Goal: Check status: Check status

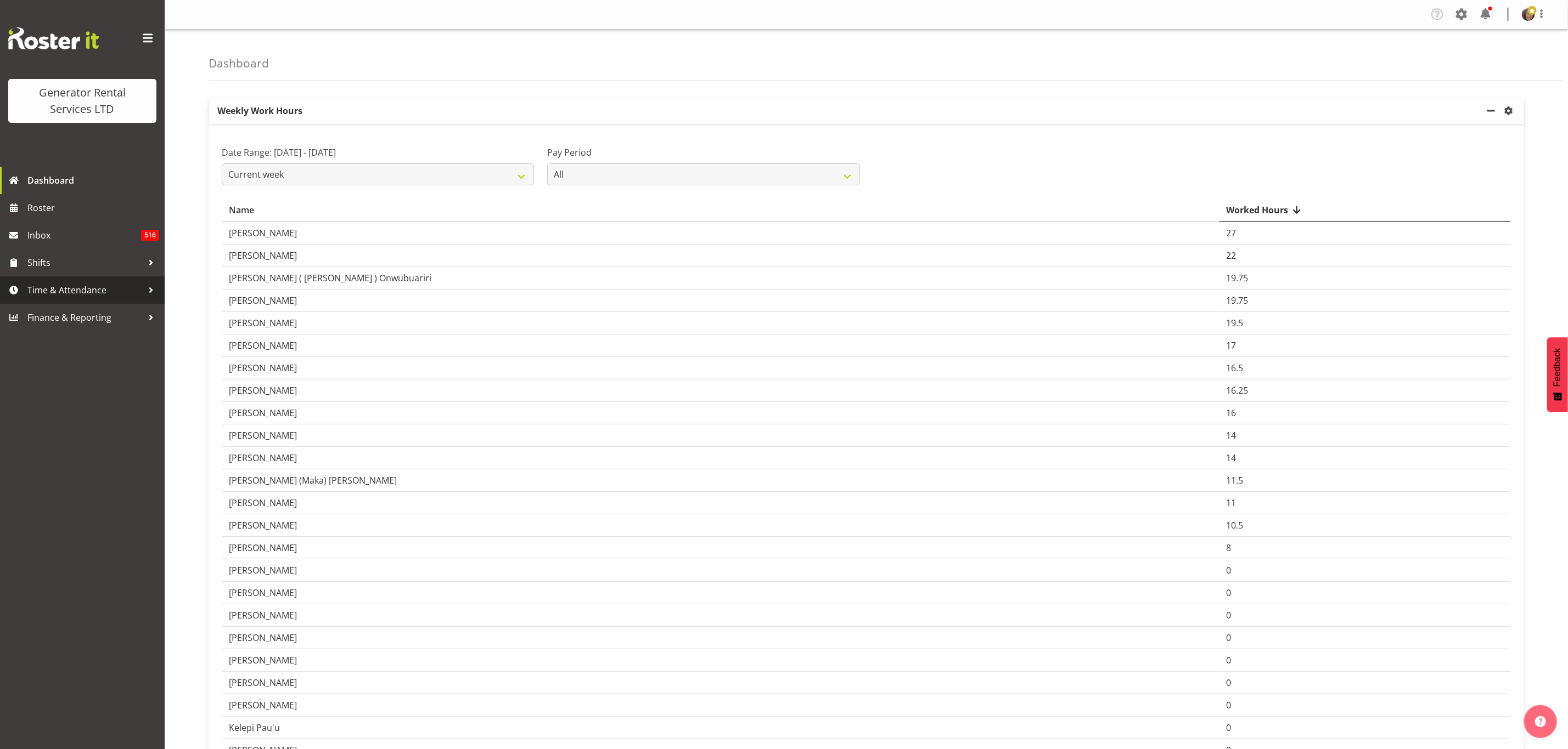
click at [58, 290] on span "Time & Attendance" at bounding box center [85, 291] width 115 height 17
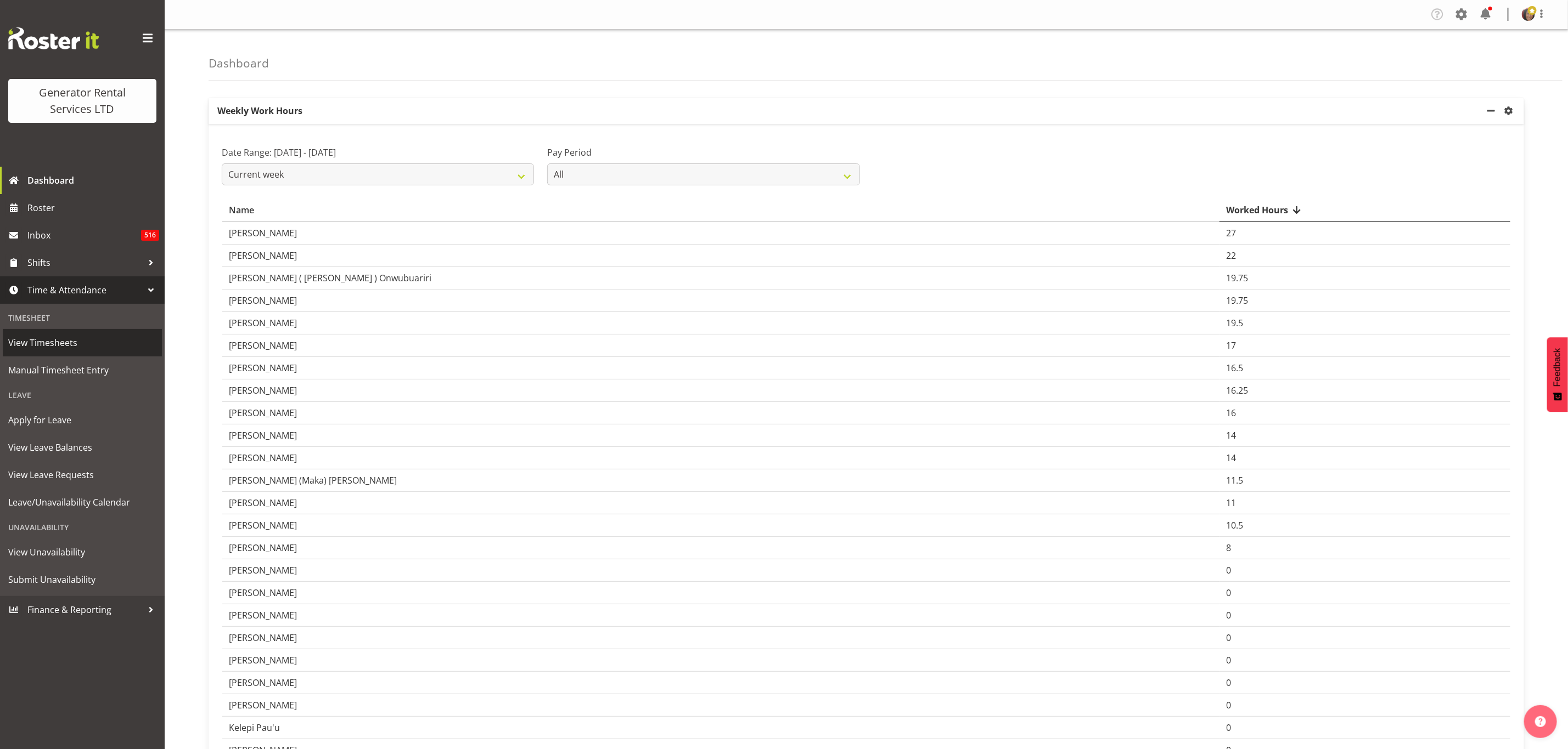
click at [17, 340] on span "View Timesheets" at bounding box center [82, 343] width 148 height 17
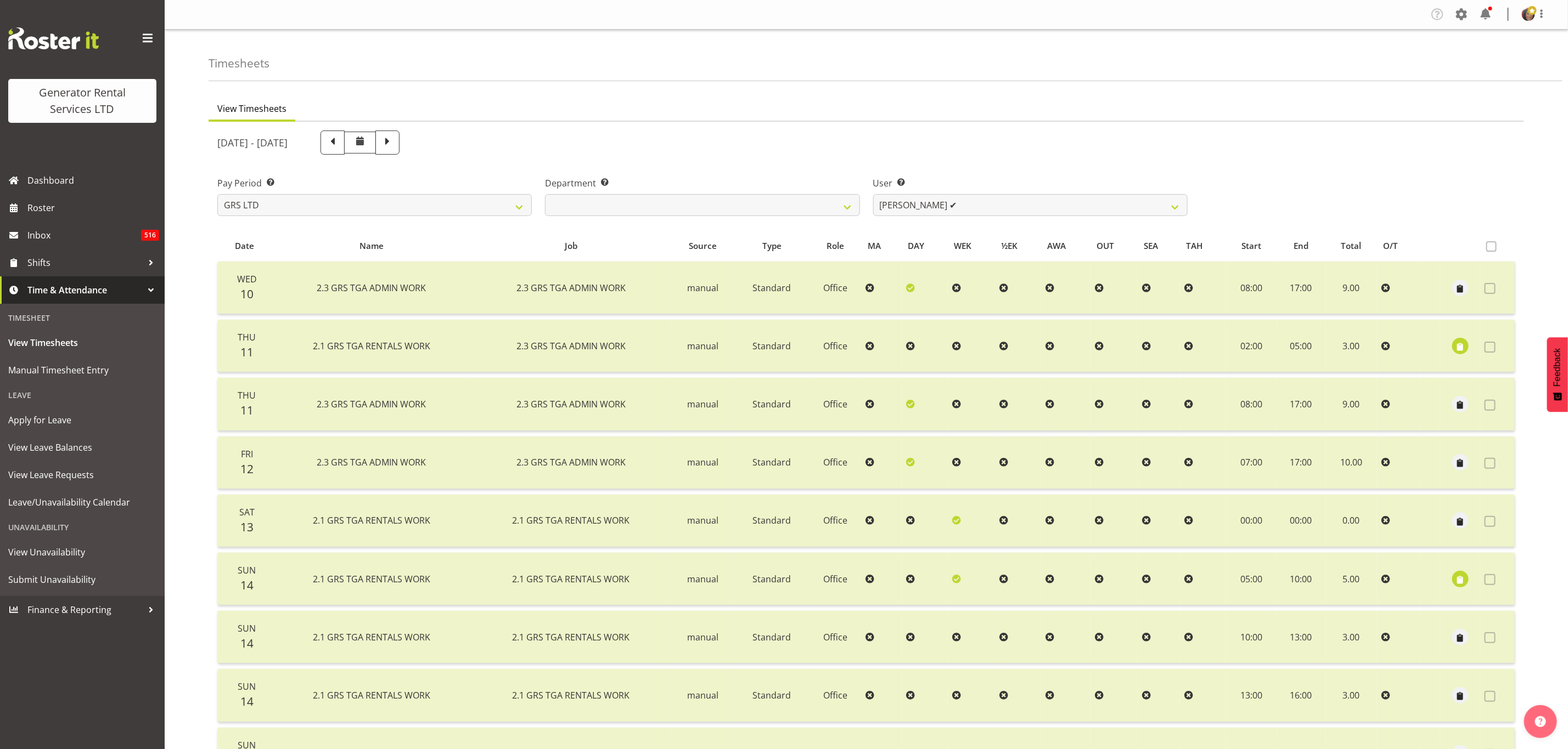
click at [759, 222] on div "Department Select which department you would like to view. GRS ADMIN TGA GRS HI…" at bounding box center [702, 192] width 328 height 61
click at [738, 208] on select "GRS ADMIN TGA GRS HIRE TGA GRS SALES TGA" at bounding box center [702, 206] width 315 height 22
select select "21"
click at [545, 194] on select "GRS ADMIN TGA GRS HIRE TGA GRS SALES TGA" at bounding box center [702, 206] width 315 height 22
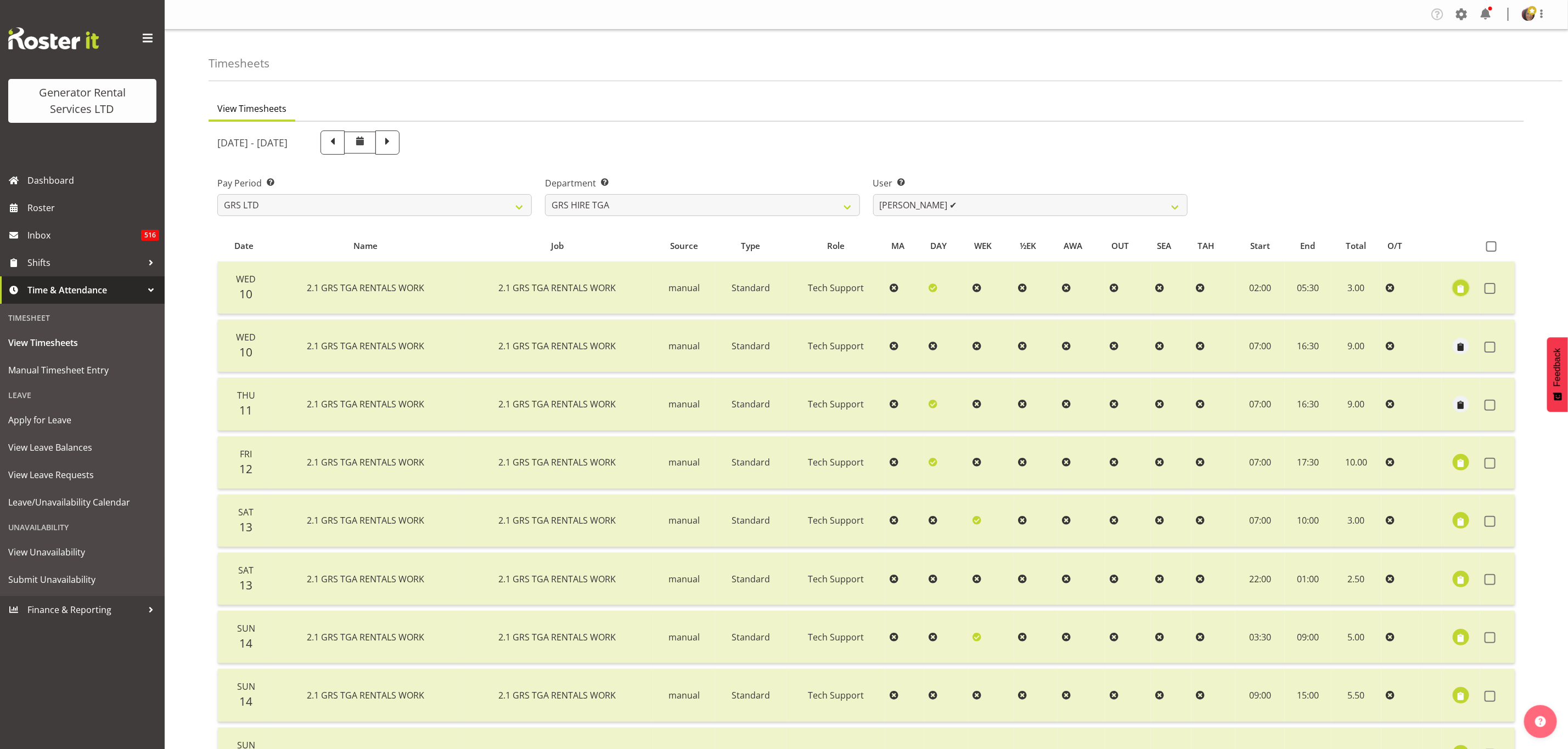
click at [1458, 287] on span "button" at bounding box center [1461, 289] width 13 height 13
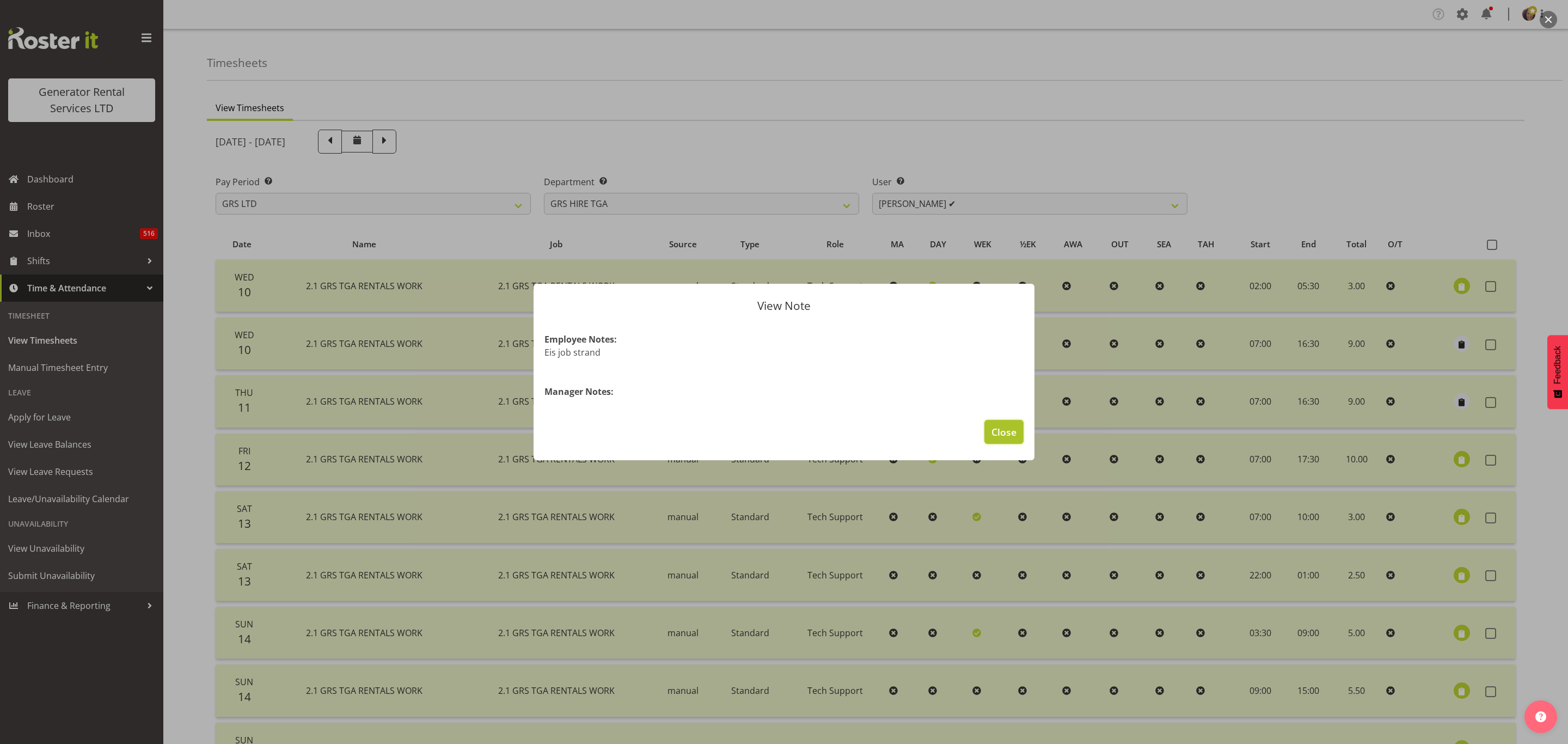
click at [1005, 429] on span "Close" at bounding box center [1004, 431] width 25 height 14
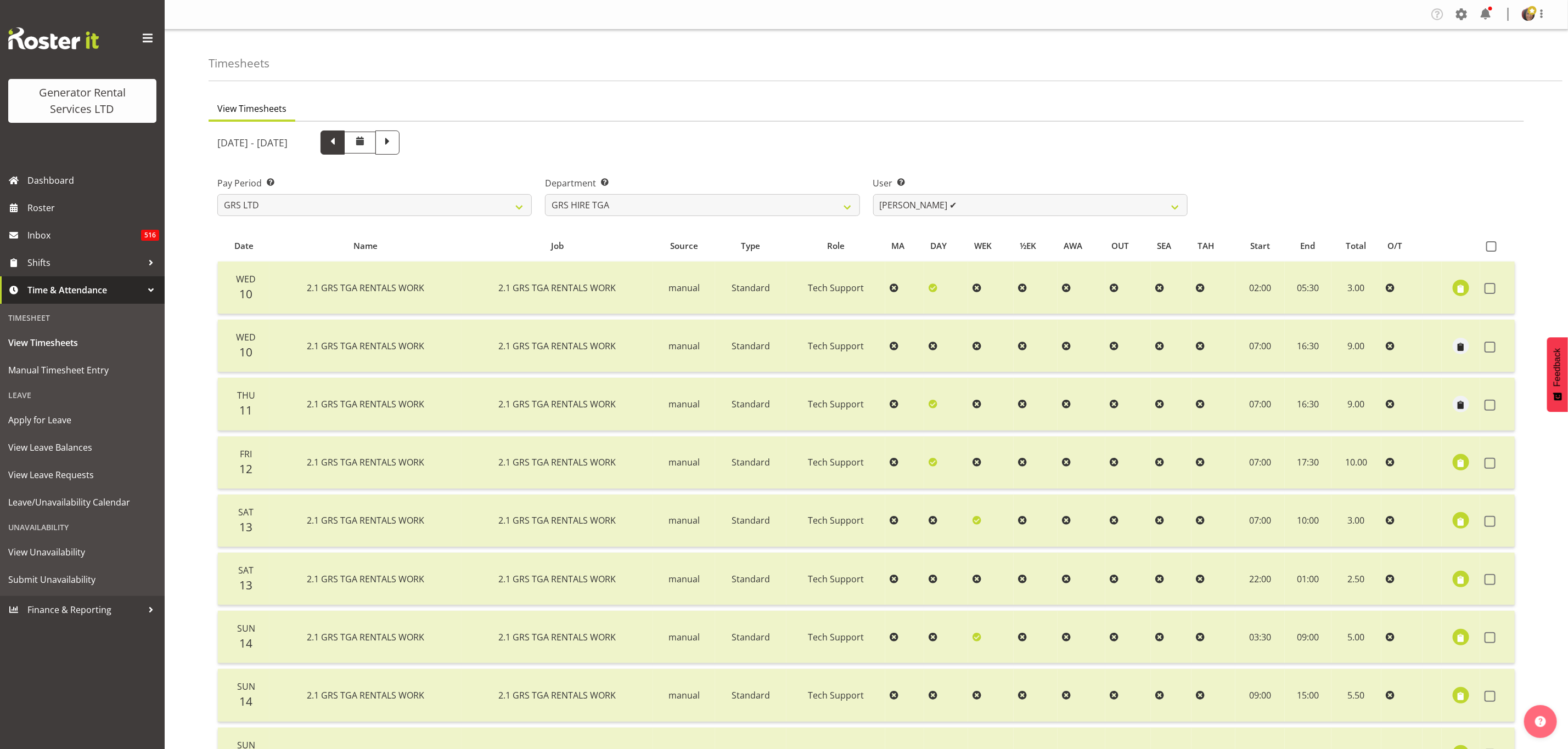
click at [340, 137] on span at bounding box center [332, 141] width 14 height 14
select select
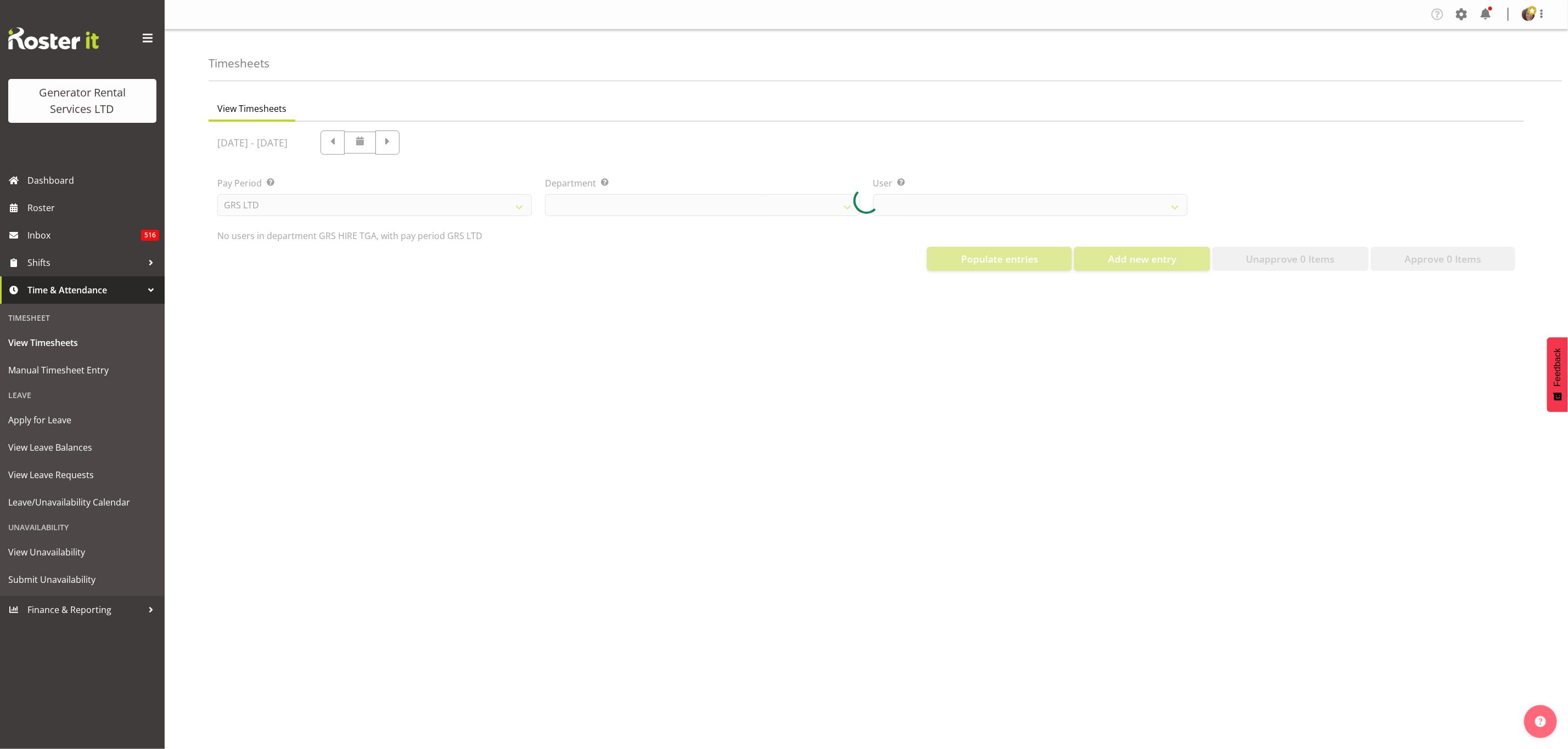
select select "21"
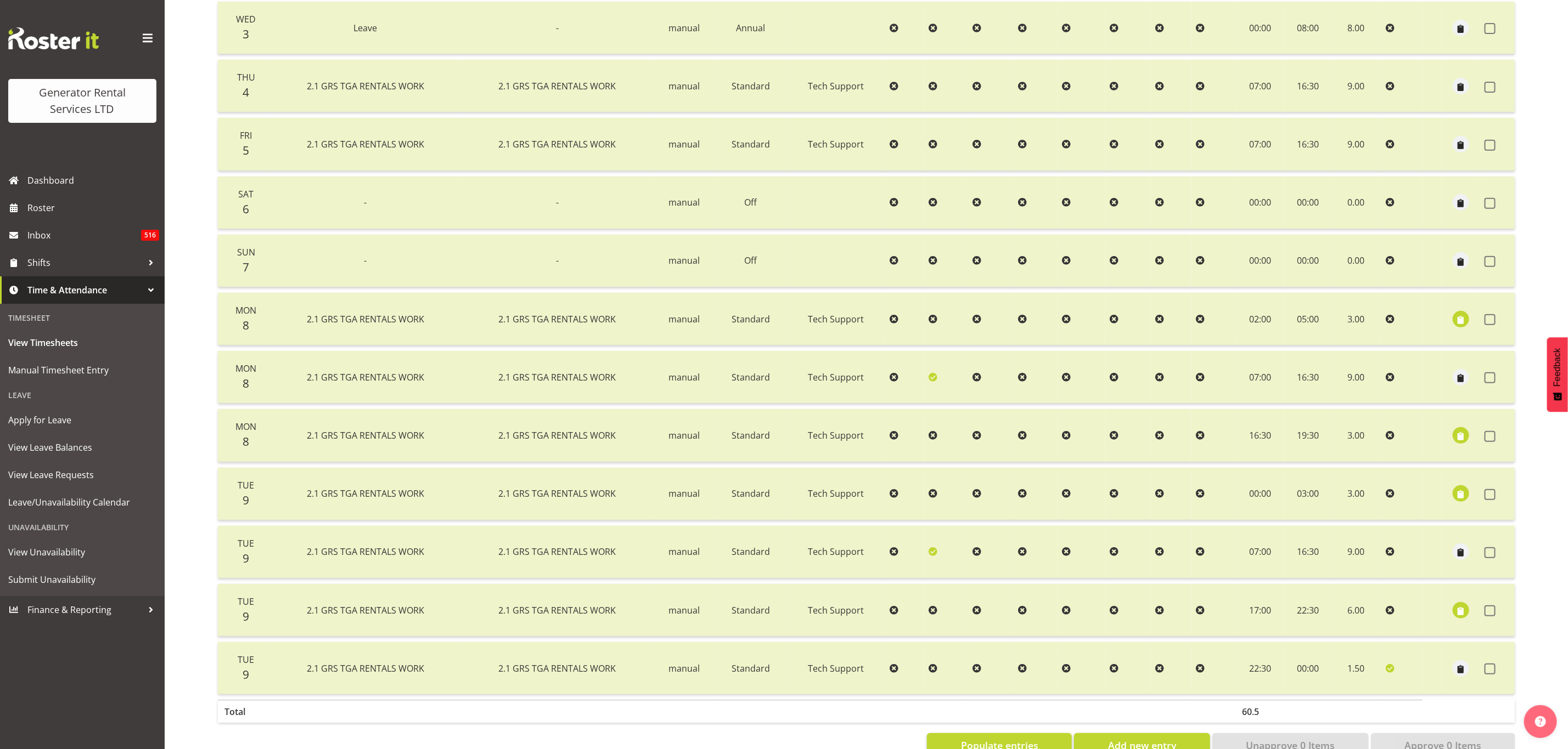
scroll to position [292, 0]
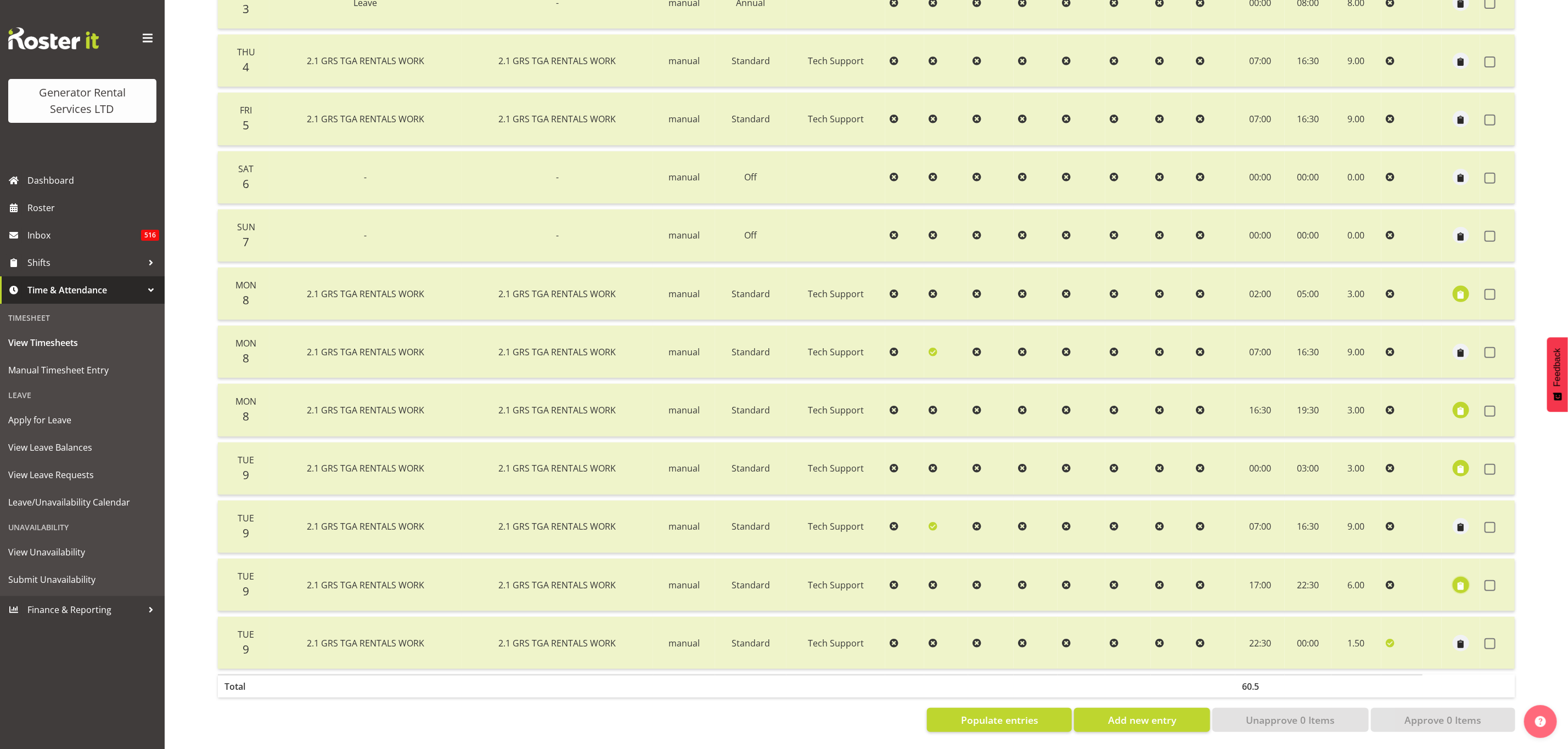
click at [1459, 580] on span "button" at bounding box center [1461, 586] width 13 height 13
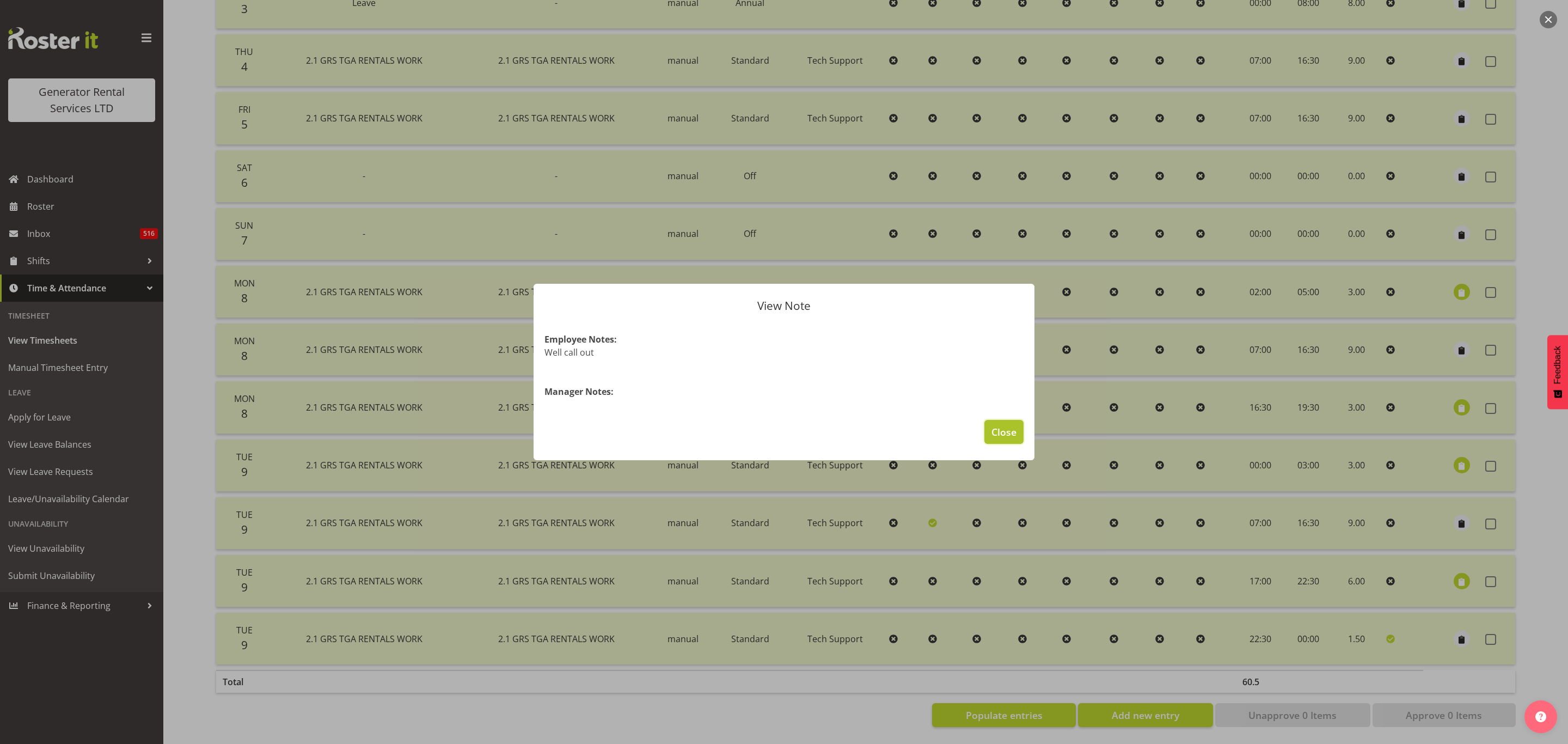
click at [1010, 430] on span "Close" at bounding box center [1004, 431] width 25 height 14
